Goal: Task Accomplishment & Management: Manage account settings

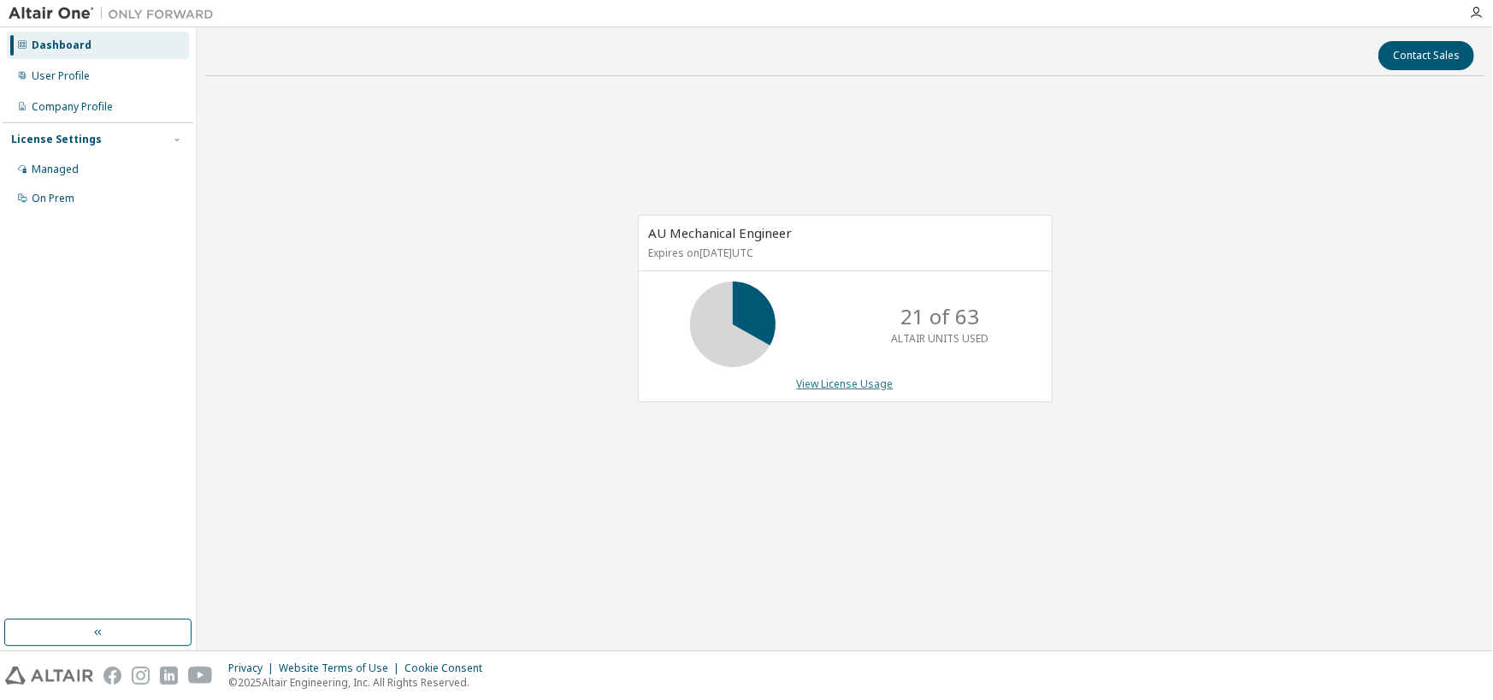
click at [878, 388] on link "View License Usage" at bounding box center [845, 383] width 97 height 15
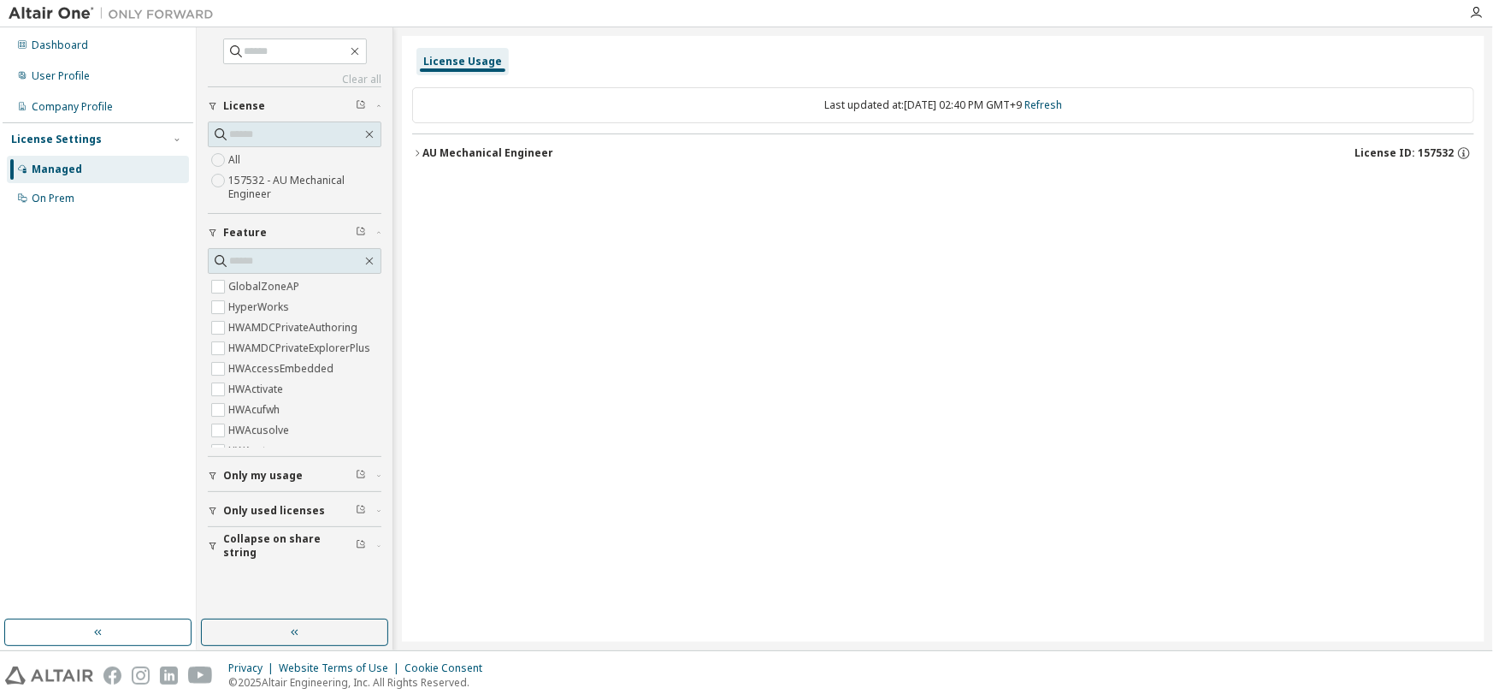
click at [417, 148] on icon "button" at bounding box center [417, 153] width 10 height 10
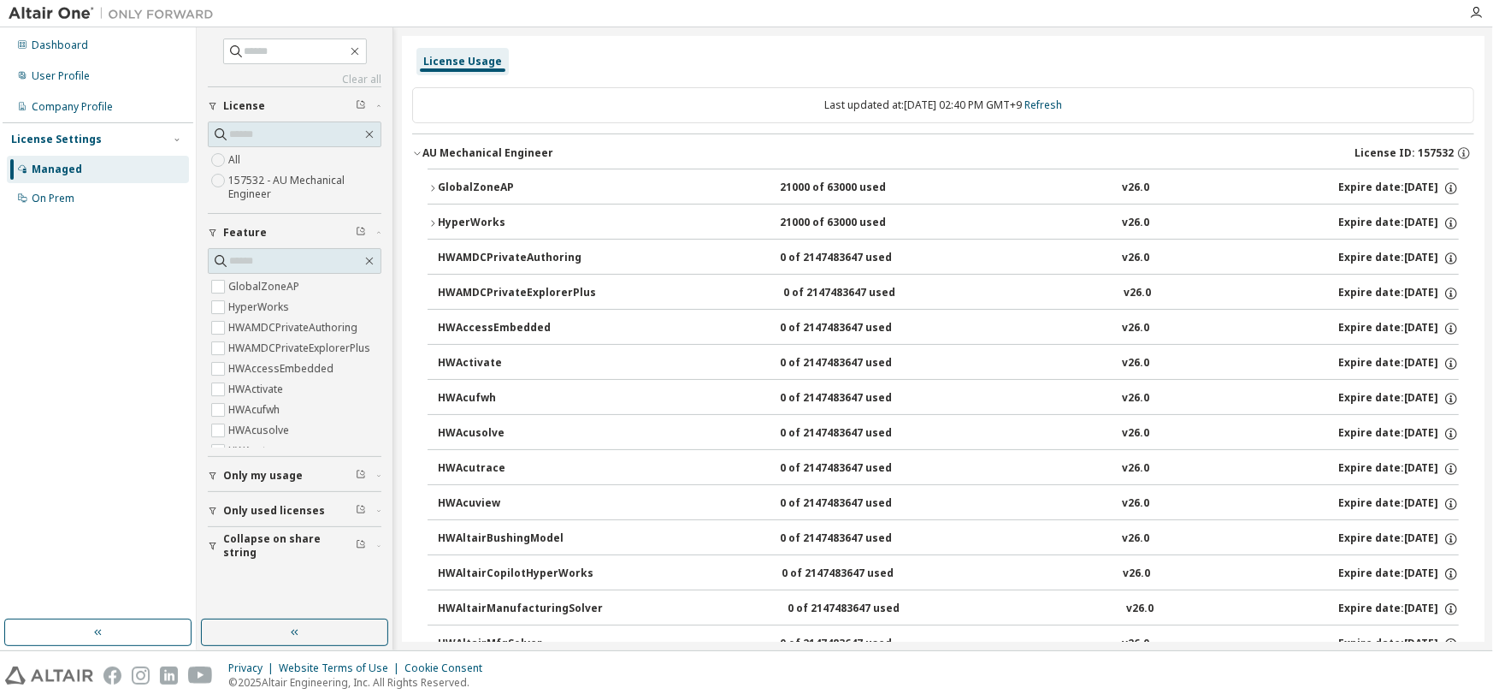
click at [417, 148] on icon "button" at bounding box center [417, 153] width 10 height 10
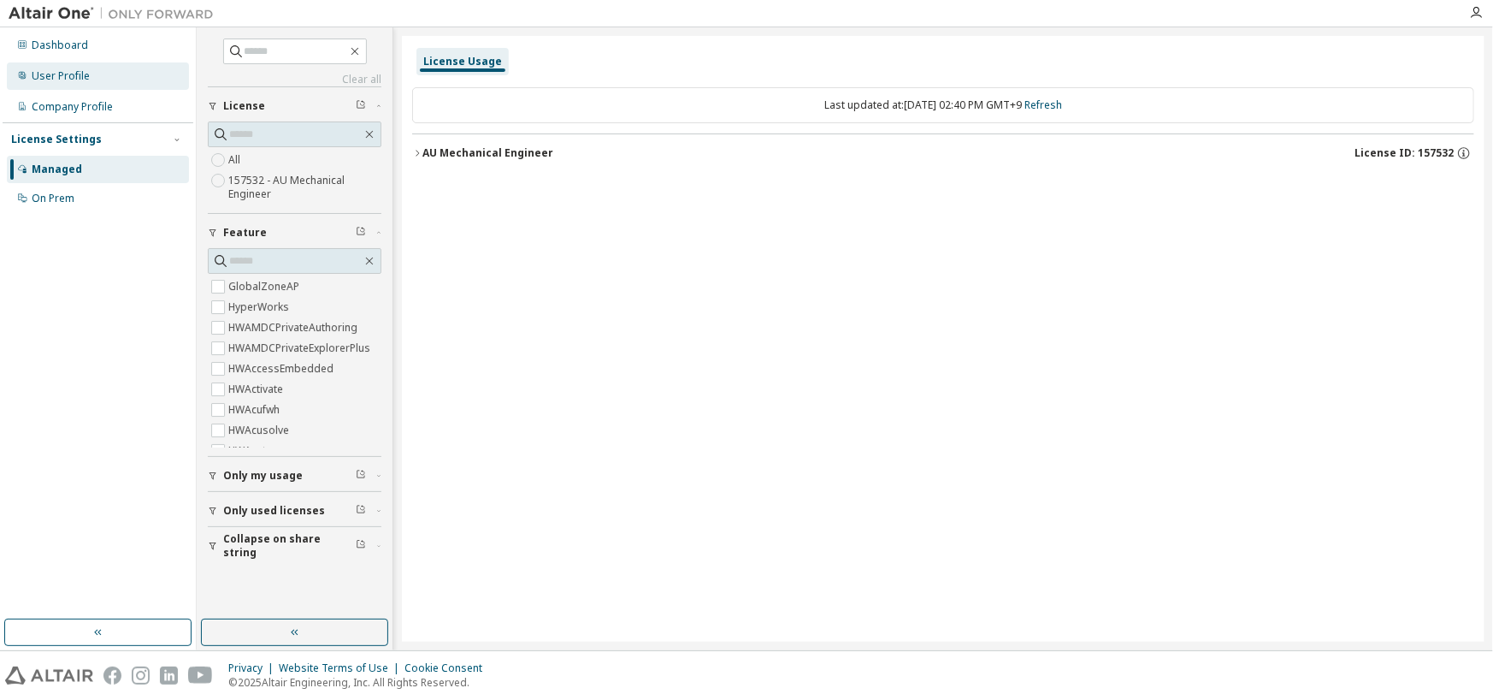
click at [76, 80] on div "User Profile" at bounding box center [61, 76] width 58 height 14
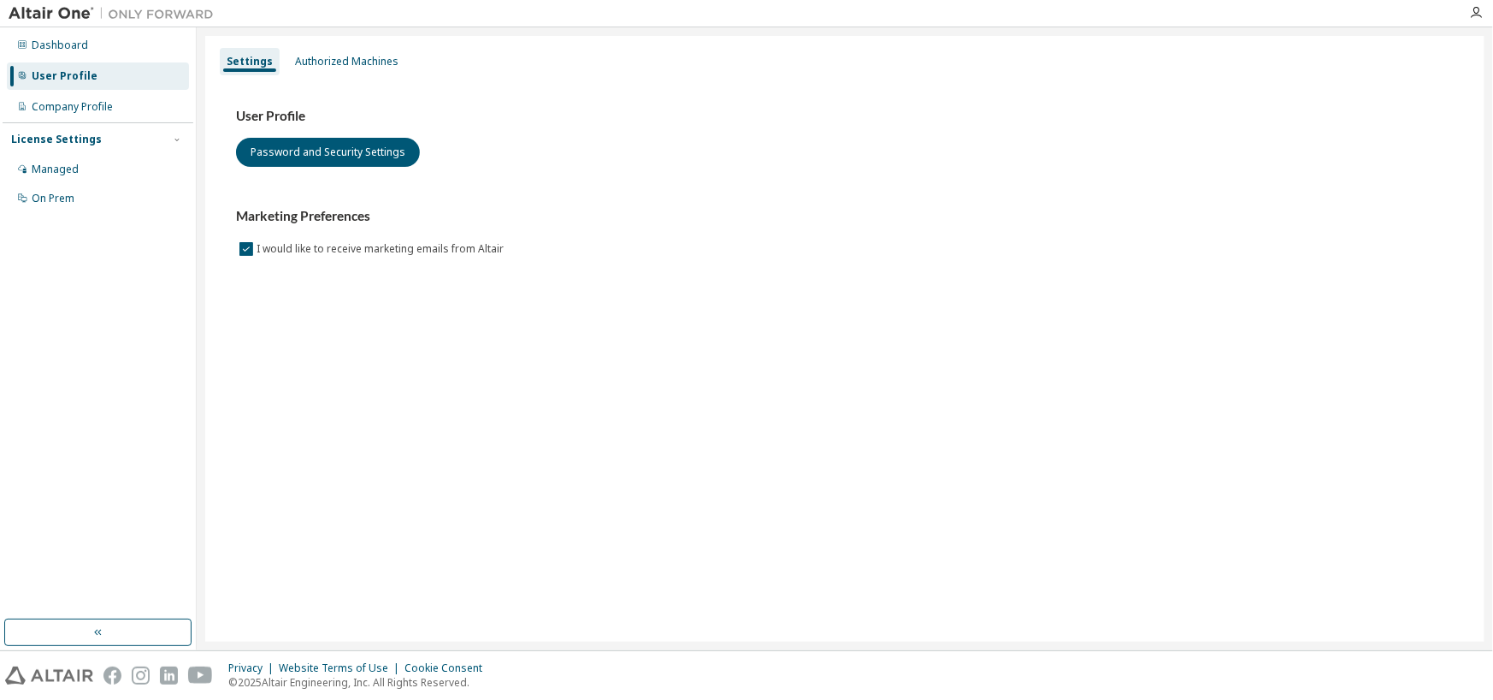
click at [66, 128] on div "License Settings Managed On Prem" at bounding box center [98, 168] width 191 height 92
click at [64, 143] on div "License Settings" at bounding box center [56, 140] width 91 height 14
click at [61, 146] on div "License Settings Managed On Prem" at bounding box center [98, 138] width 191 height 33
click at [69, 148] on div "License Settings Managed On Prem" at bounding box center [98, 138] width 191 height 33
click at [76, 140] on div "License Settings" at bounding box center [56, 140] width 91 height 14
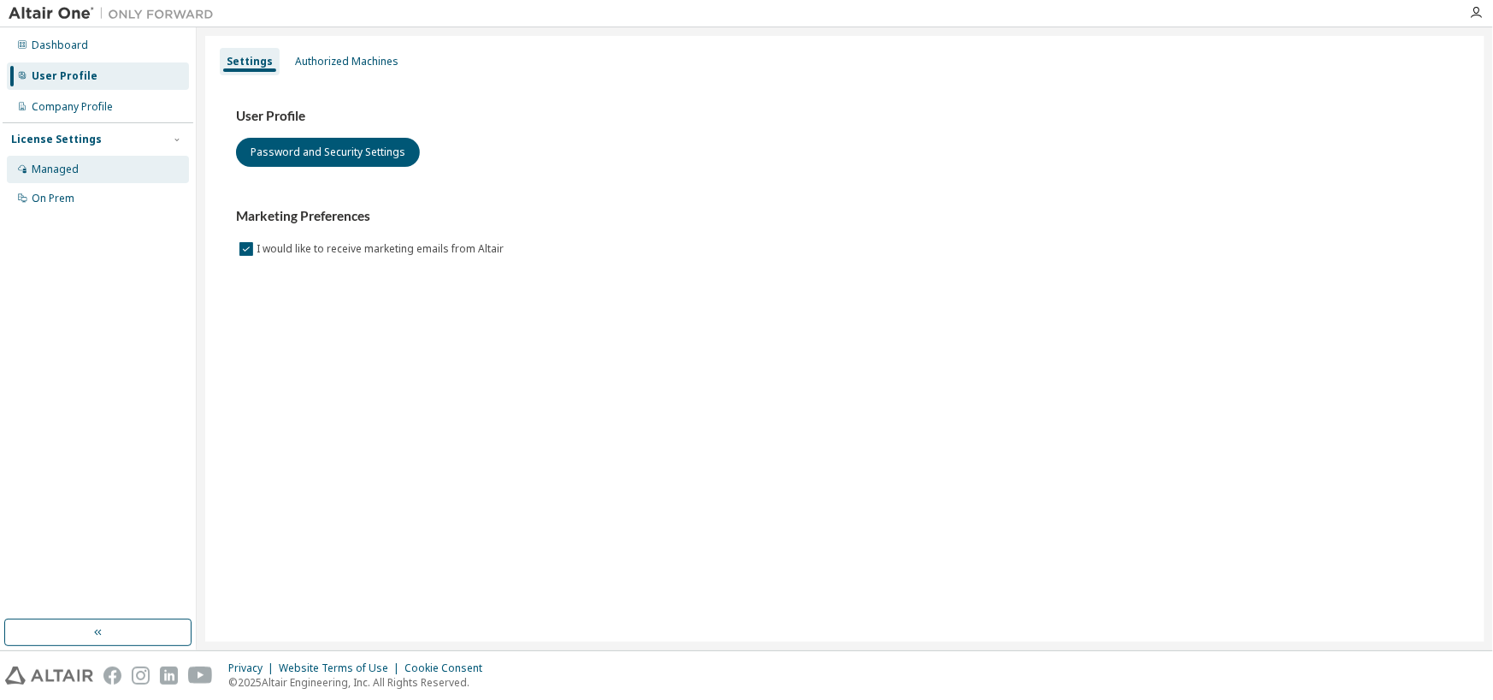
click at [62, 163] on div "Managed" at bounding box center [55, 170] width 47 height 14
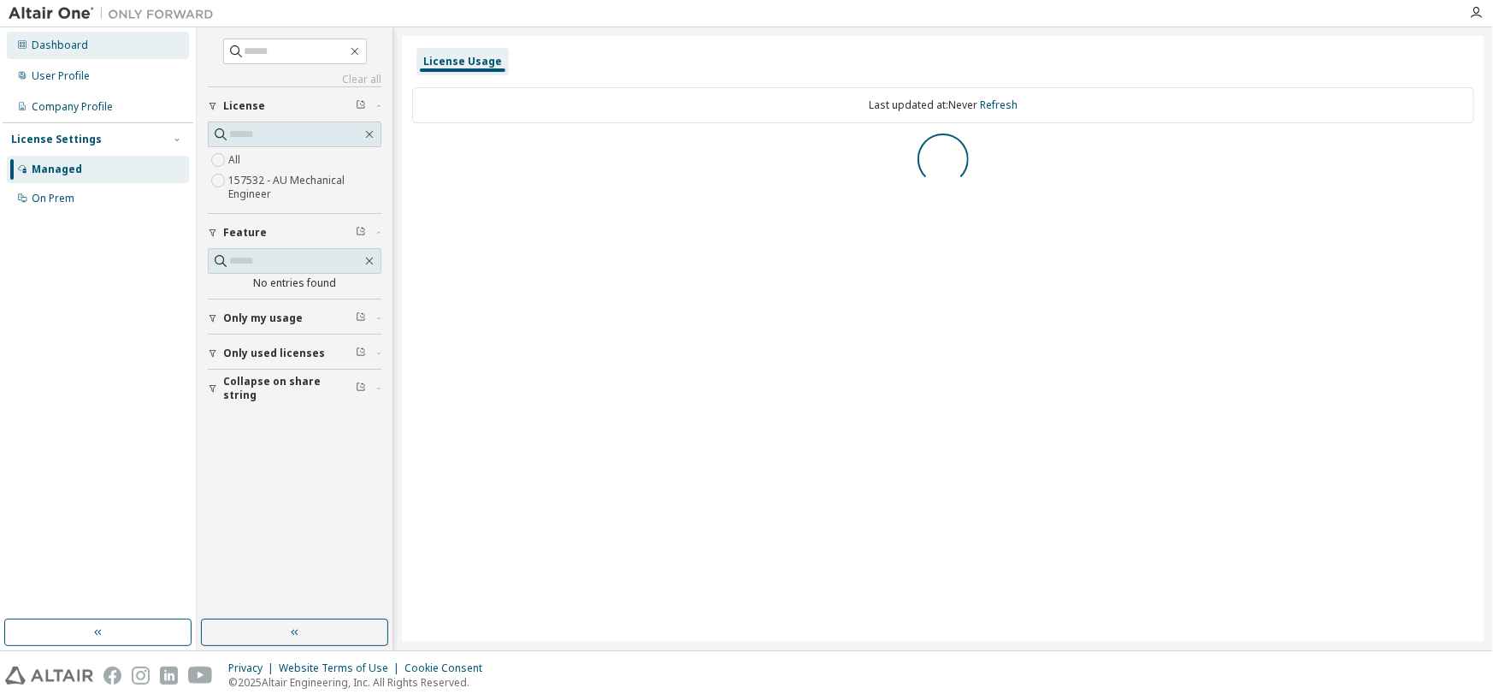
click at [60, 49] on div "Dashboard" at bounding box center [60, 45] width 56 height 14
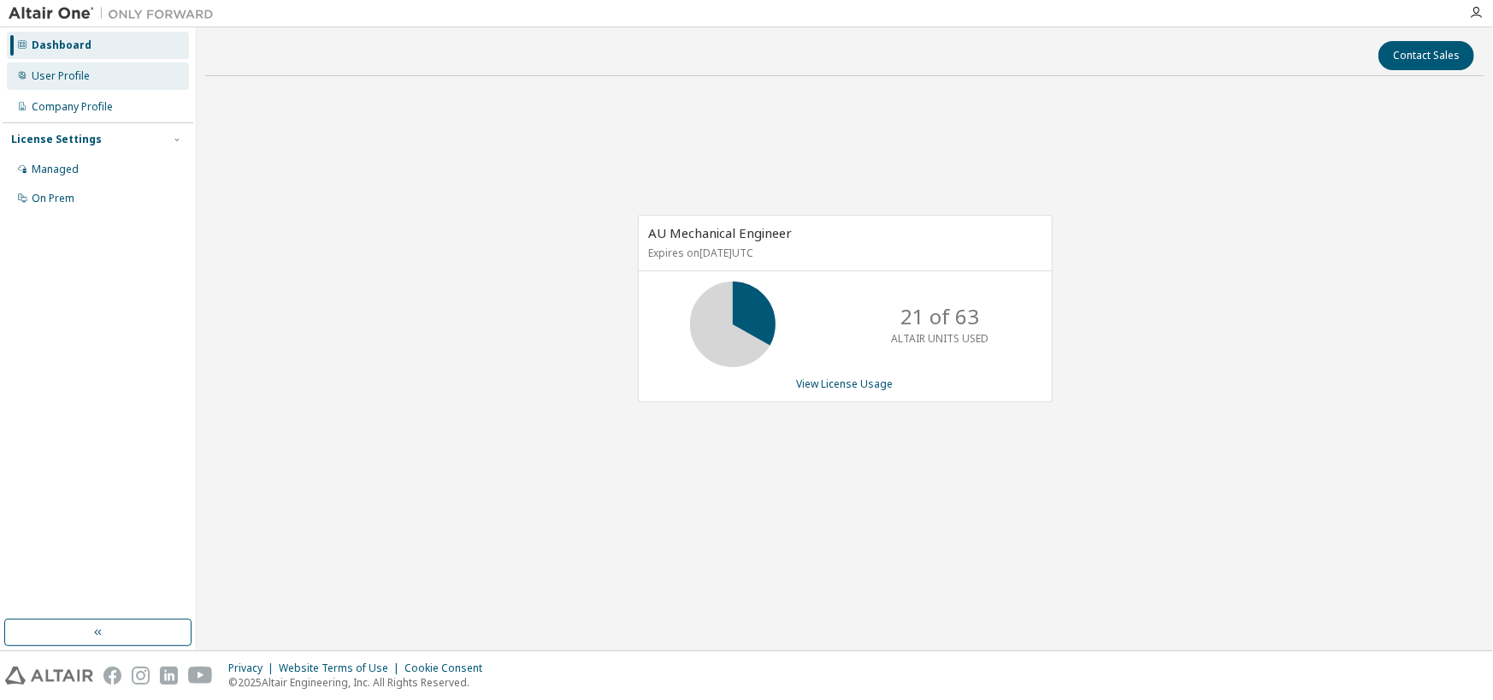
click at [61, 79] on div "User Profile" at bounding box center [61, 76] width 58 height 14
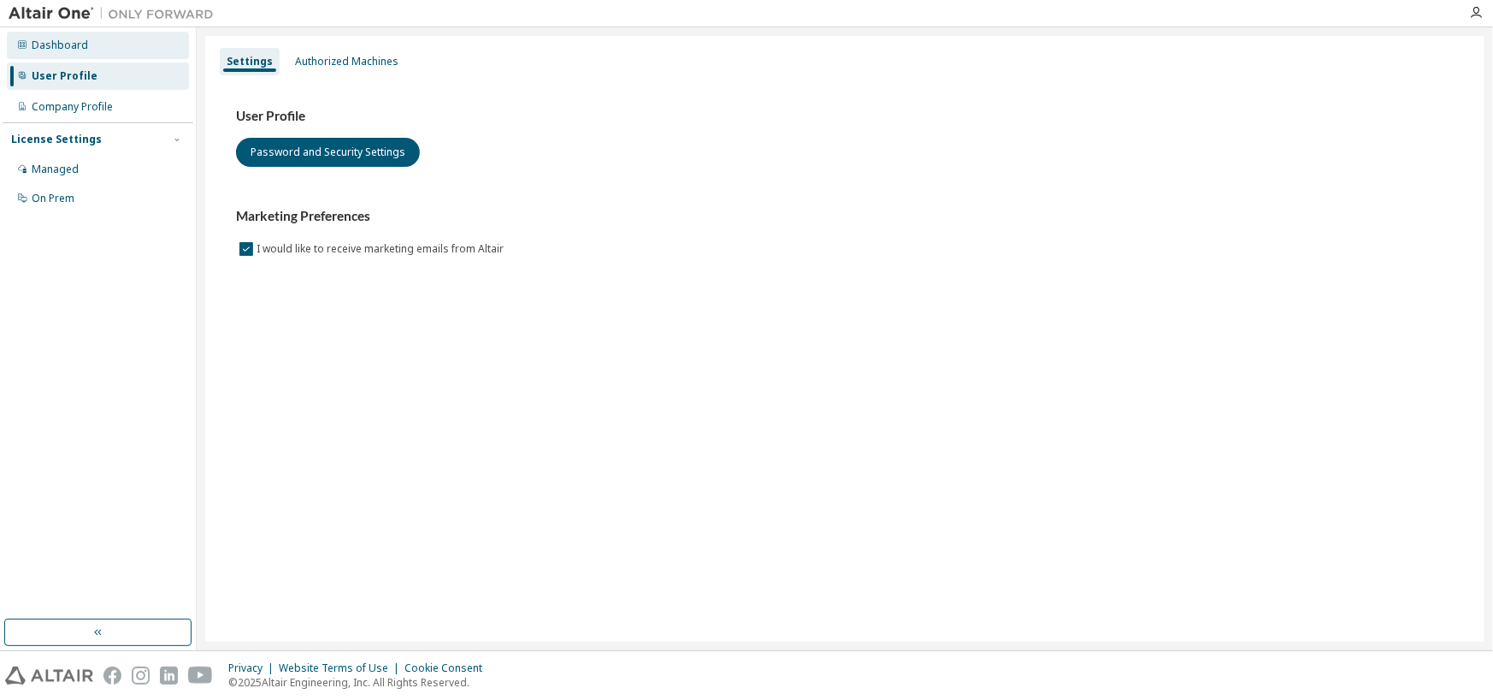
click at [74, 45] on div "Dashboard" at bounding box center [60, 45] width 56 height 14
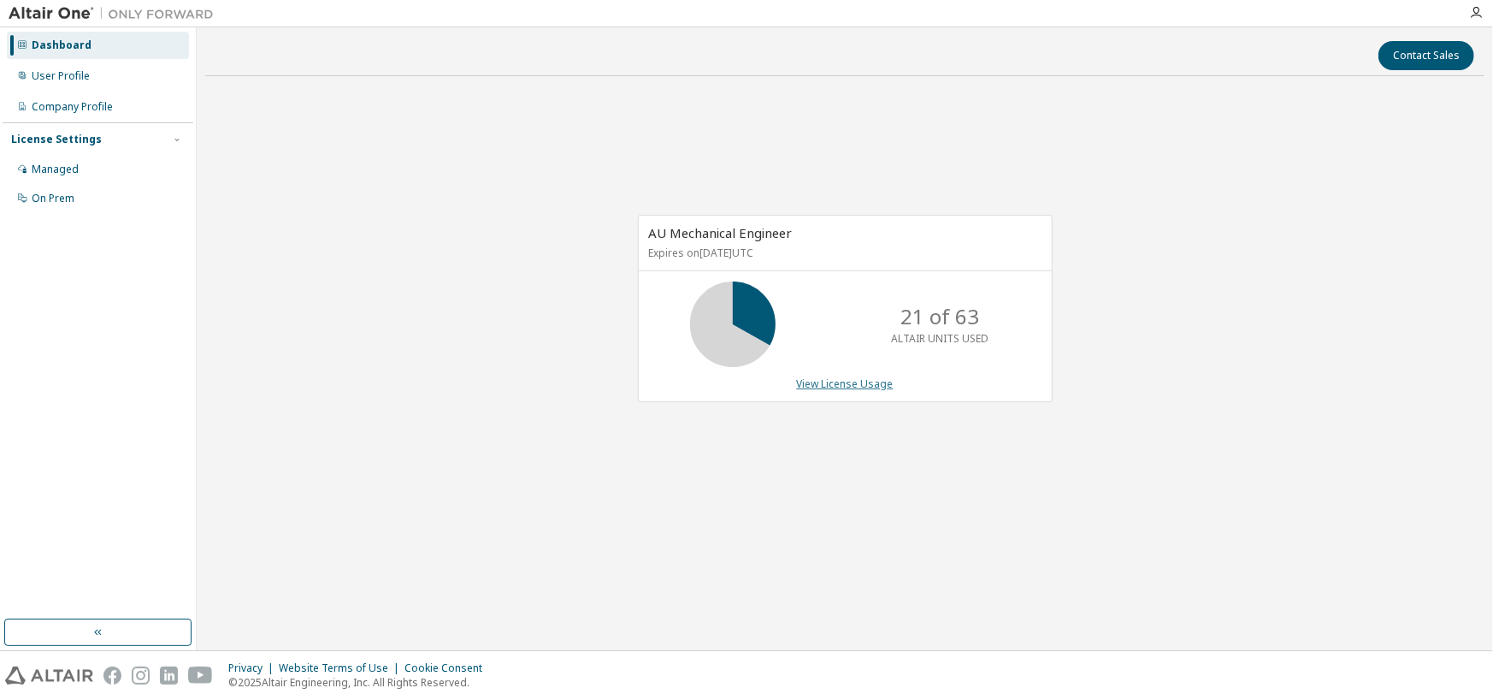
click at [865, 384] on link "View License Usage" at bounding box center [845, 383] width 97 height 15
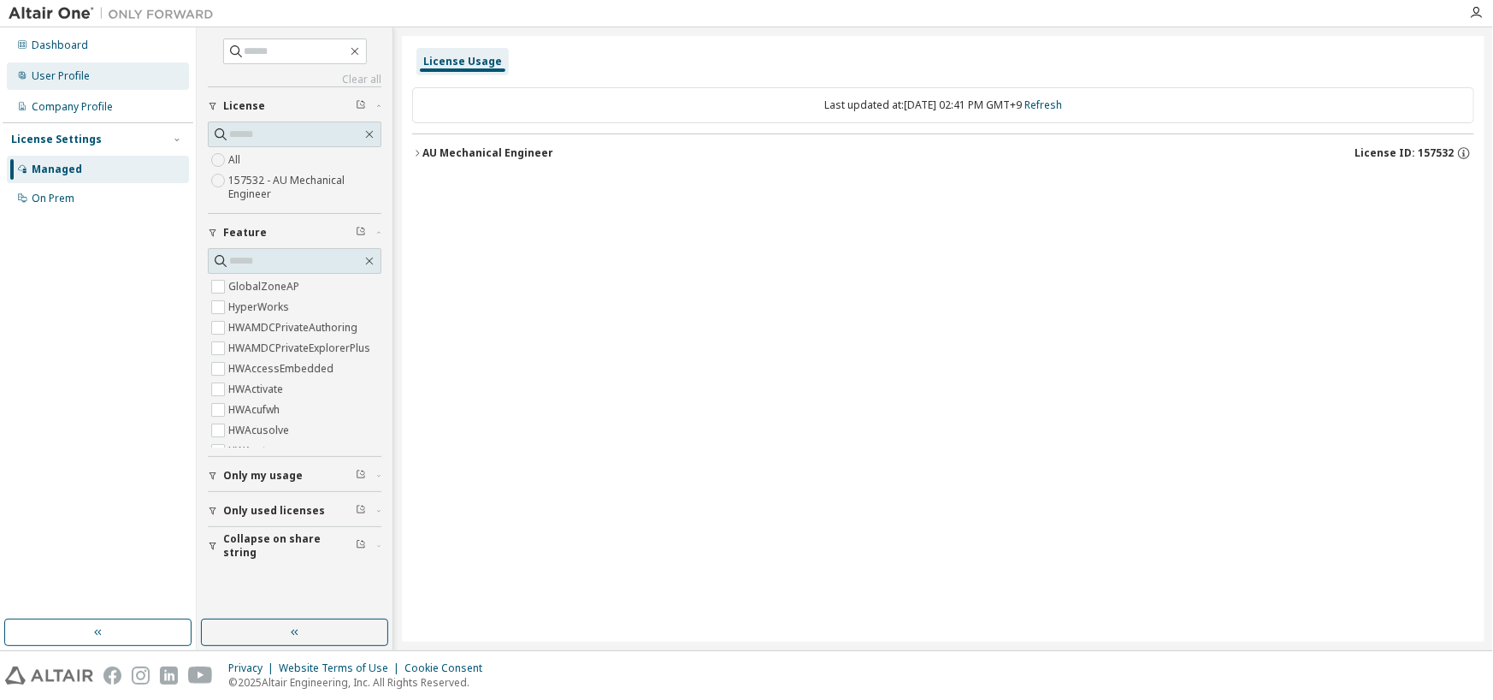
click at [72, 74] on div "User Profile" at bounding box center [61, 76] width 58 height 14
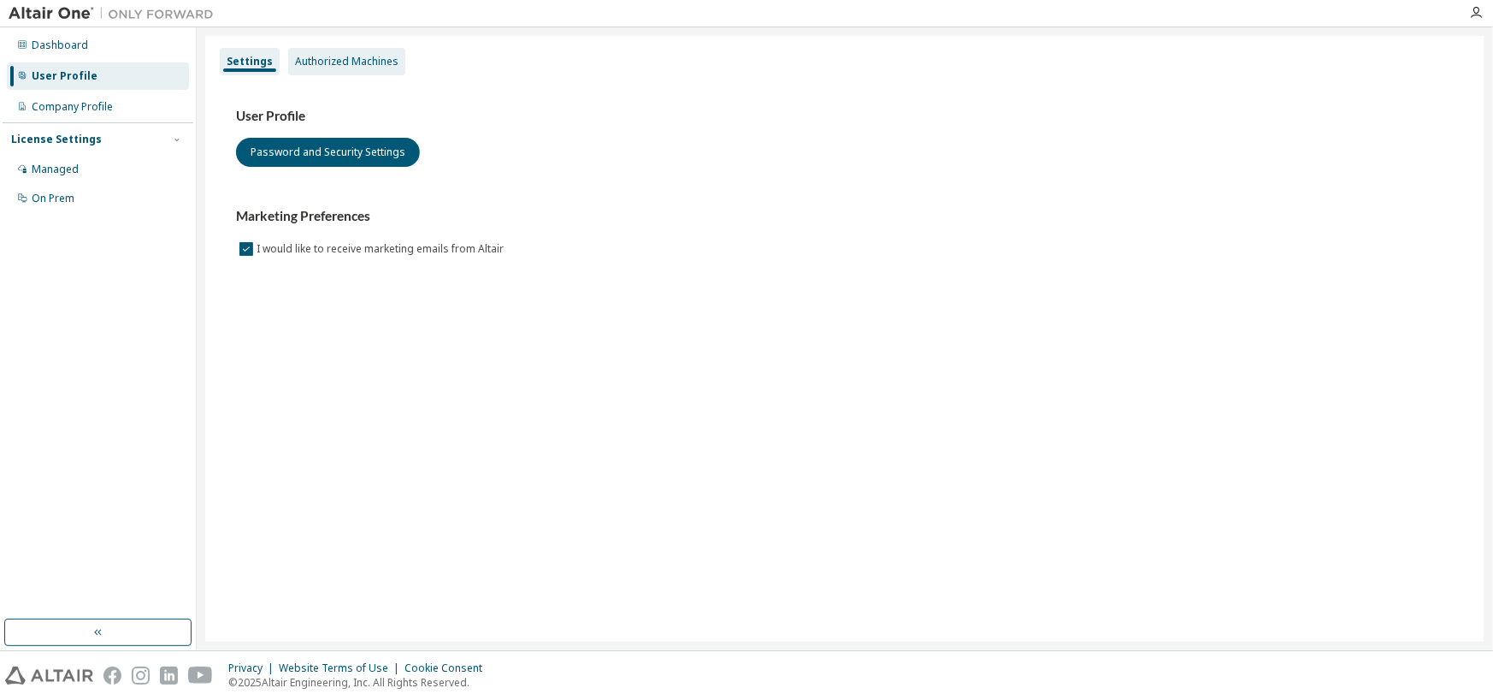
click at [358, 60] on div "Authorized Machines" at bounding box center [346, 62] width 103 height 14
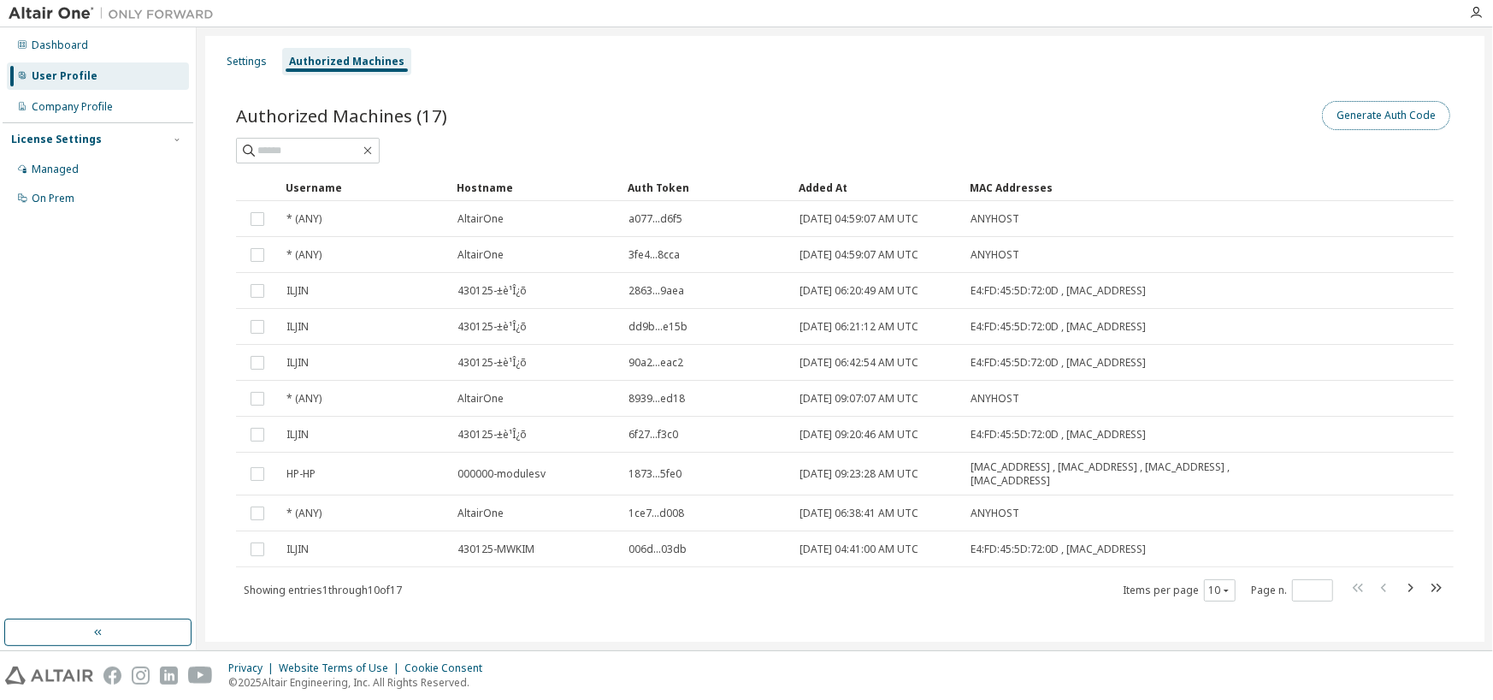
click at [1375, 127] on button "Generate Auth Code" at bounding box center [1386, 115] width 128 height 29
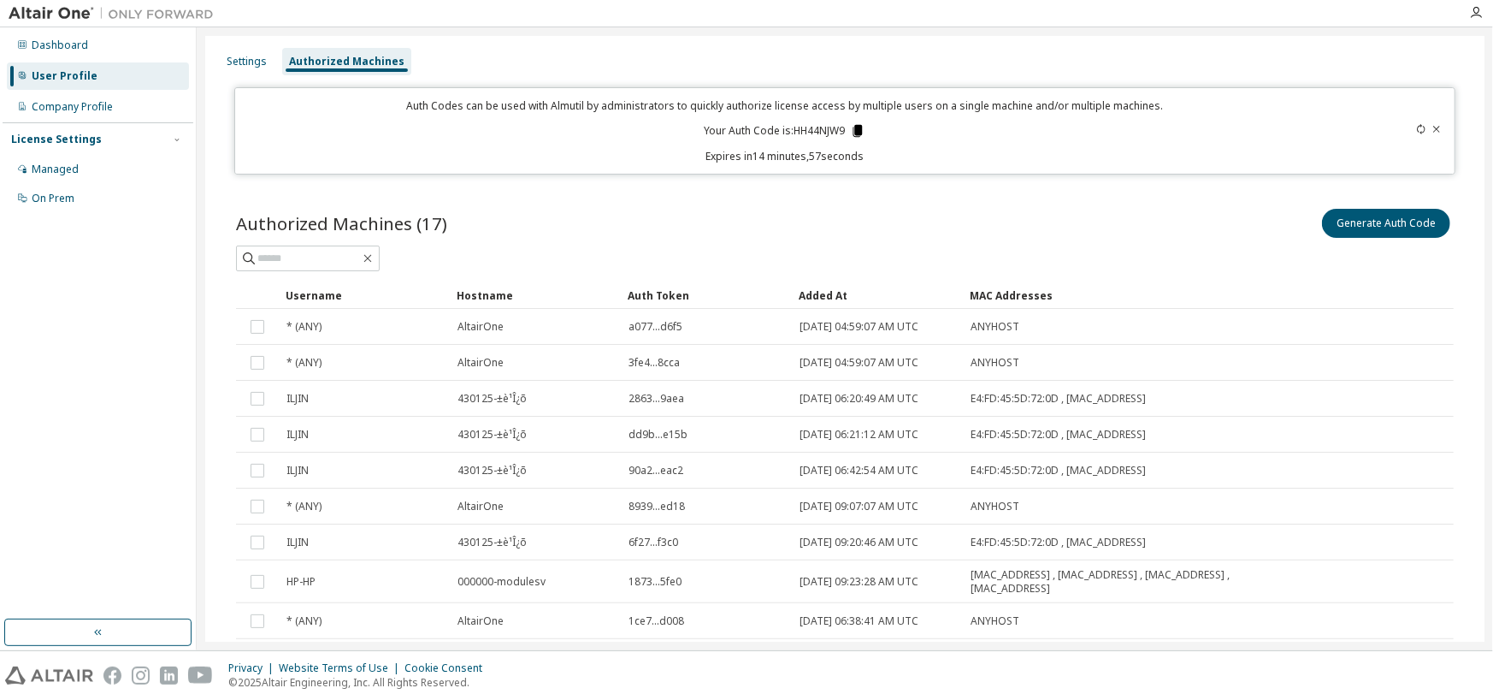
click at [854, 127] on icon at bounding box center [858, 131] width 9 height 12
